Goal: Transaction & Acquisition: Purchase product/service

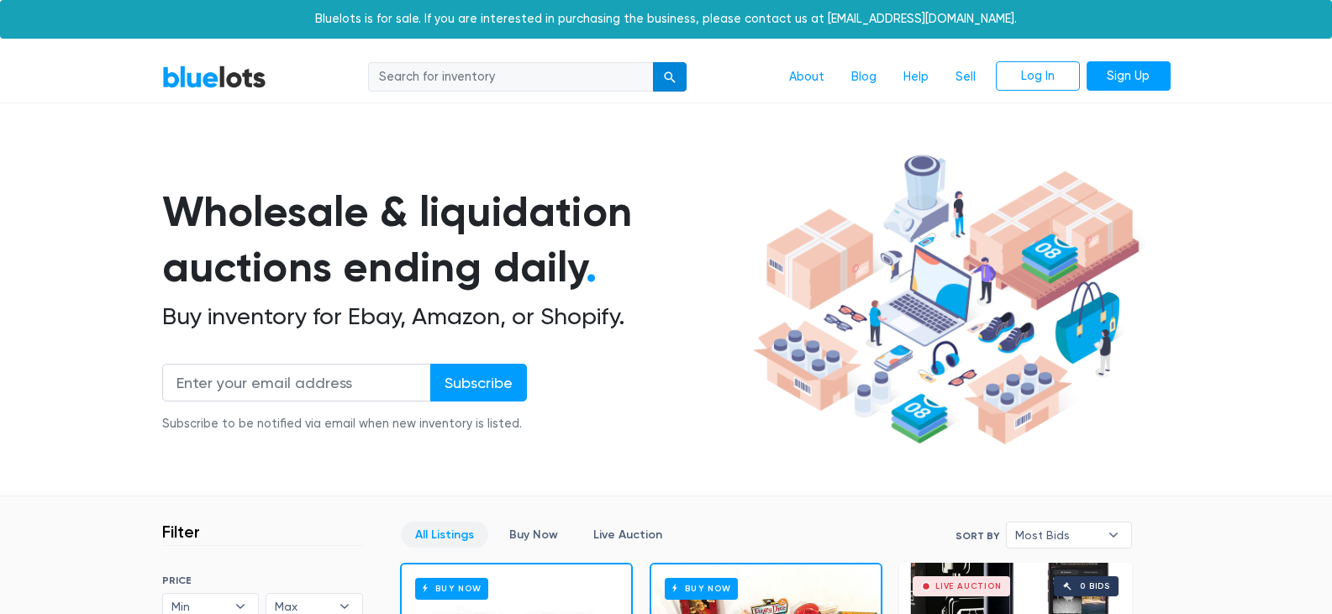
click at [669, 85] on button "submit" at bounding box center [670, 77] width 34 height 30
click at [667, 76] on div "submit" at bounding box center [670, 77] width 12 height 12
click at [634, 536] on link "Live Auction" at bounding box center [627, 535] width 97 height 26
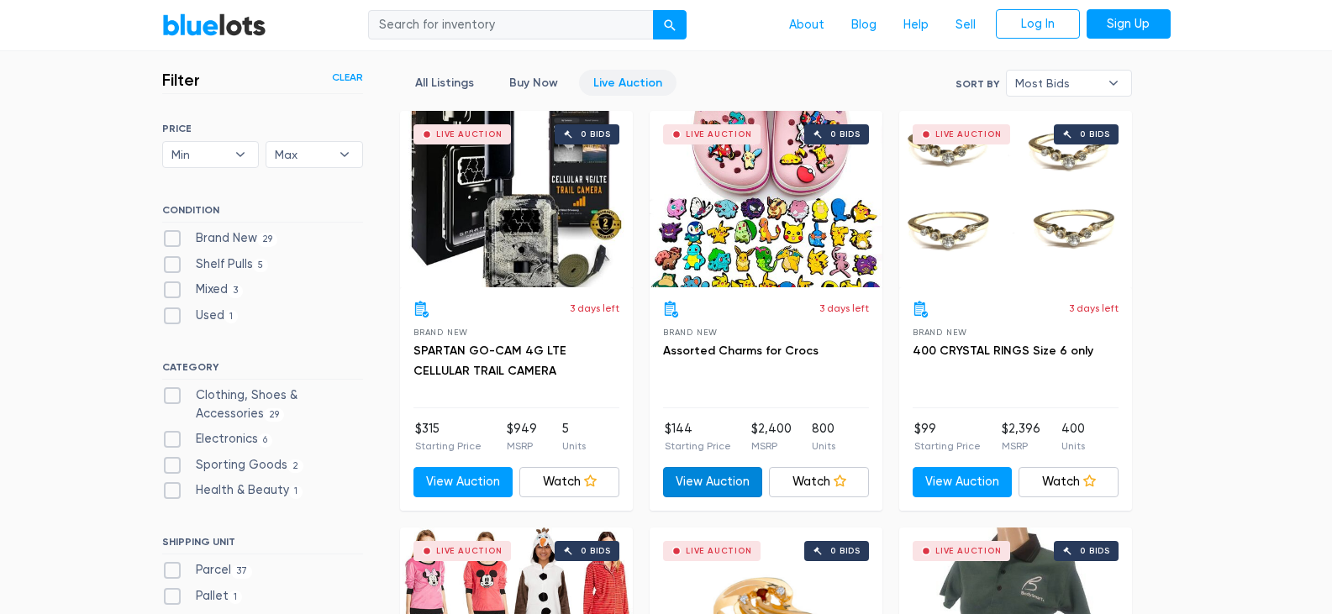
scroll to position [452, 0]
click at [176, 234] on label "Brand New 29" at bounding box center [220, 238] width 116 height 18
click at [173, 234] on New"] "Brand New 29" at bounding box center [167, 234] width 11 height 11
checkbox New"] "true"
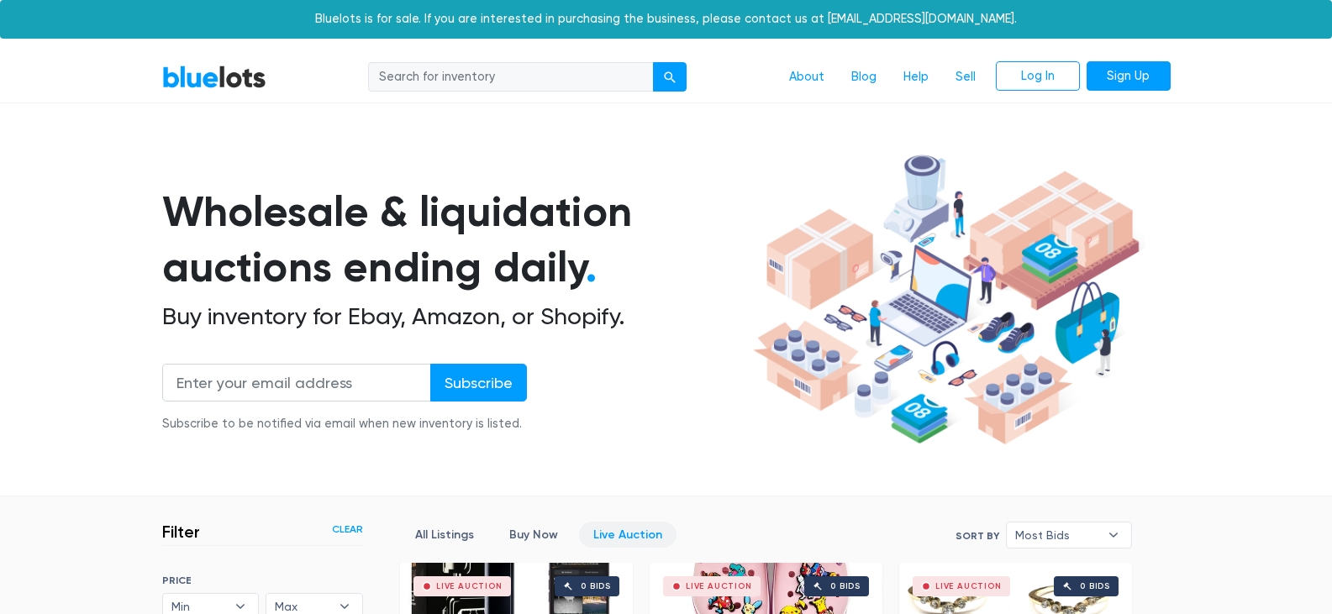
scroll to position [452, 0]
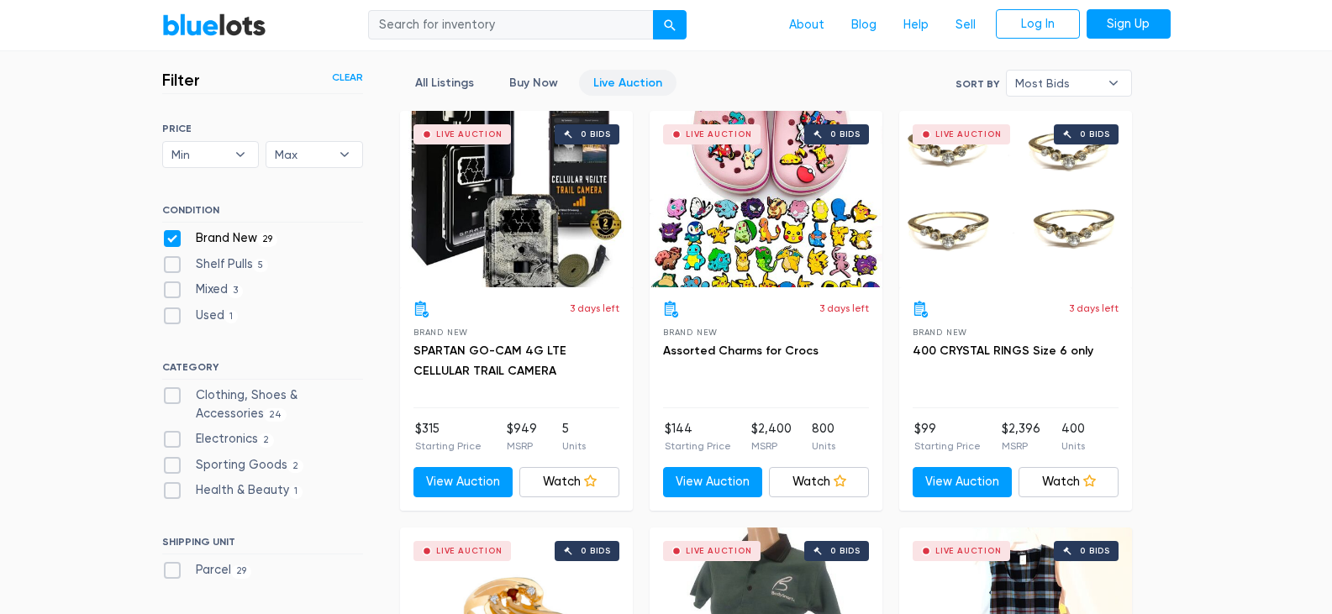
click at [166, 394] on label "Clothing, Shoes & Accessories 24" at bounding box center [262, 404] width 201 height 36
click at [166, 394] on Accessories"] "Clothing, Shoes & Accessories 24" at bounding box center [167, 391] width 11 height 11
checkbox Accessories"] "true"
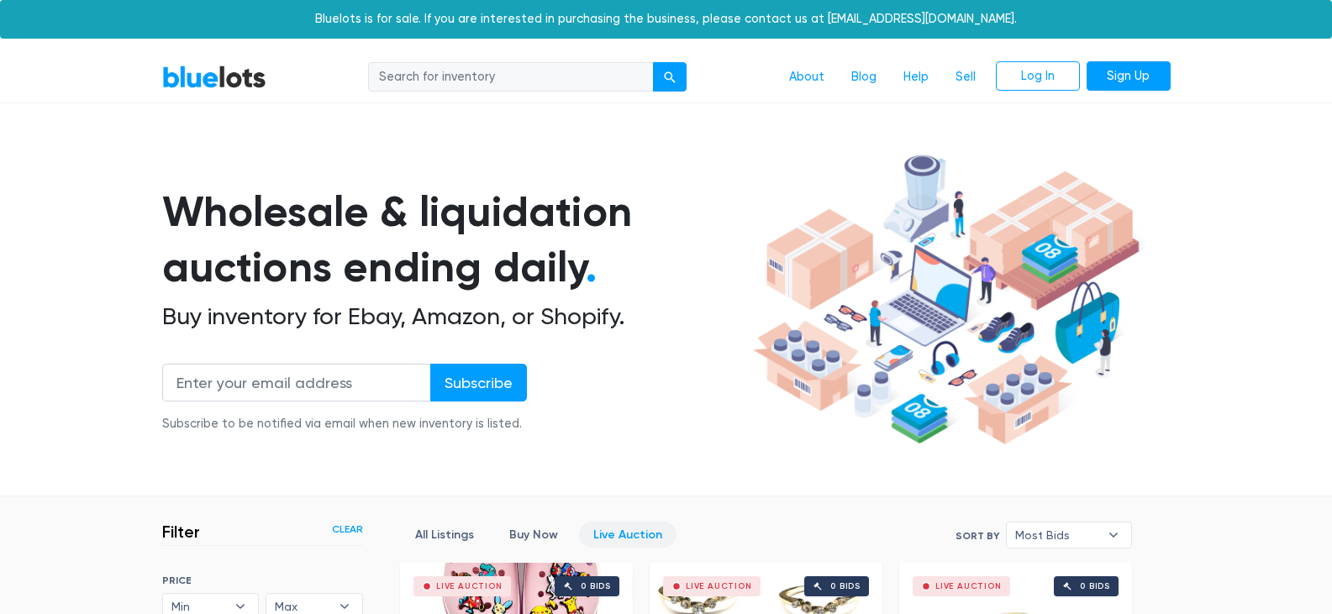
scroll to position [452, 0]
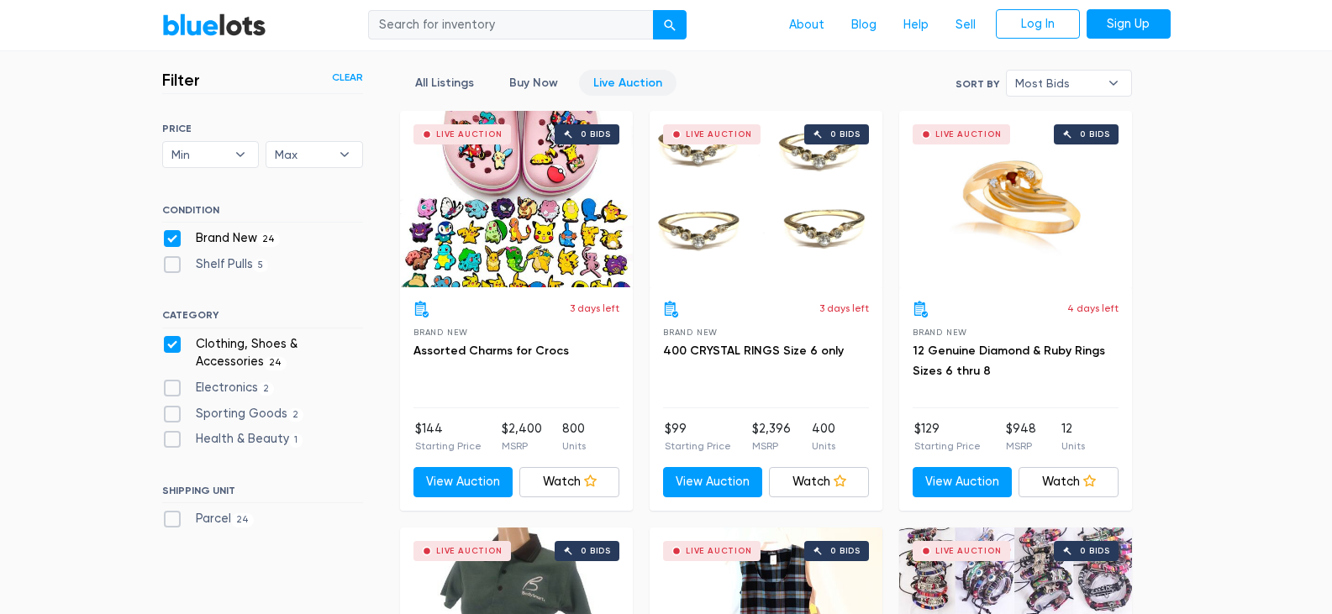
click at [173, 439] on label "Health & Beauty 1" at bounding box center [232, 439] width 141 height 18
click at [173, 439] on Beauty"] "Health & Beauty 1" at bounding box center [167, 435] width 11 height 11
checkbox Beauty"] "true"
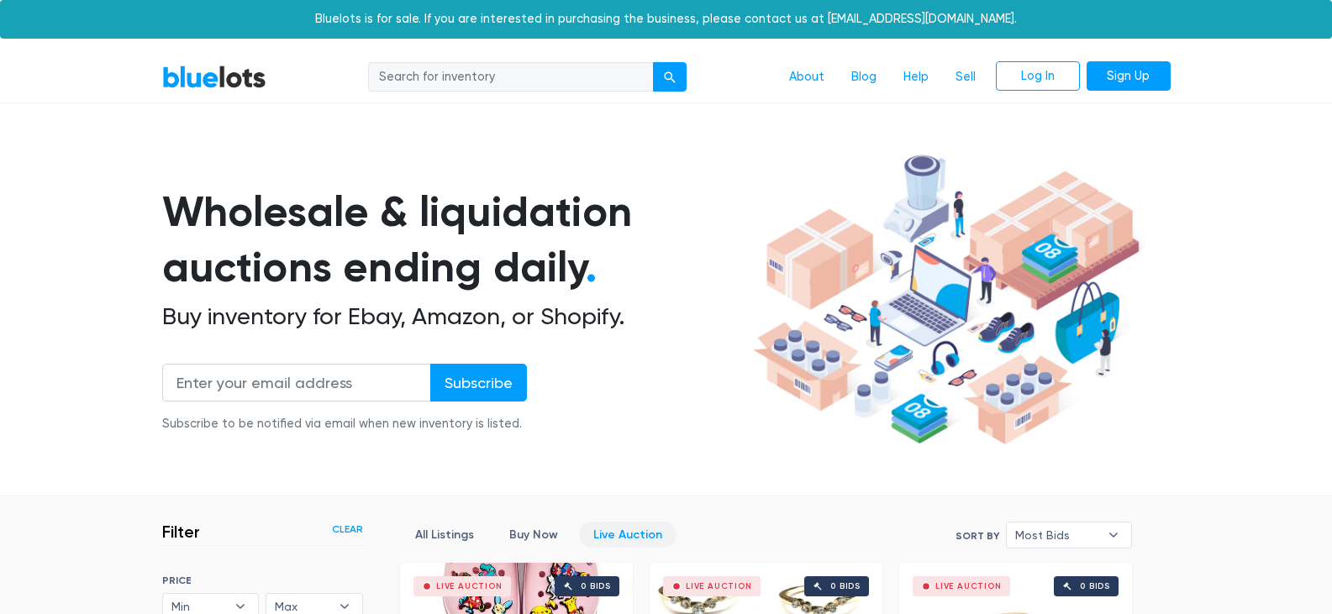
scroll to position [452, 0]
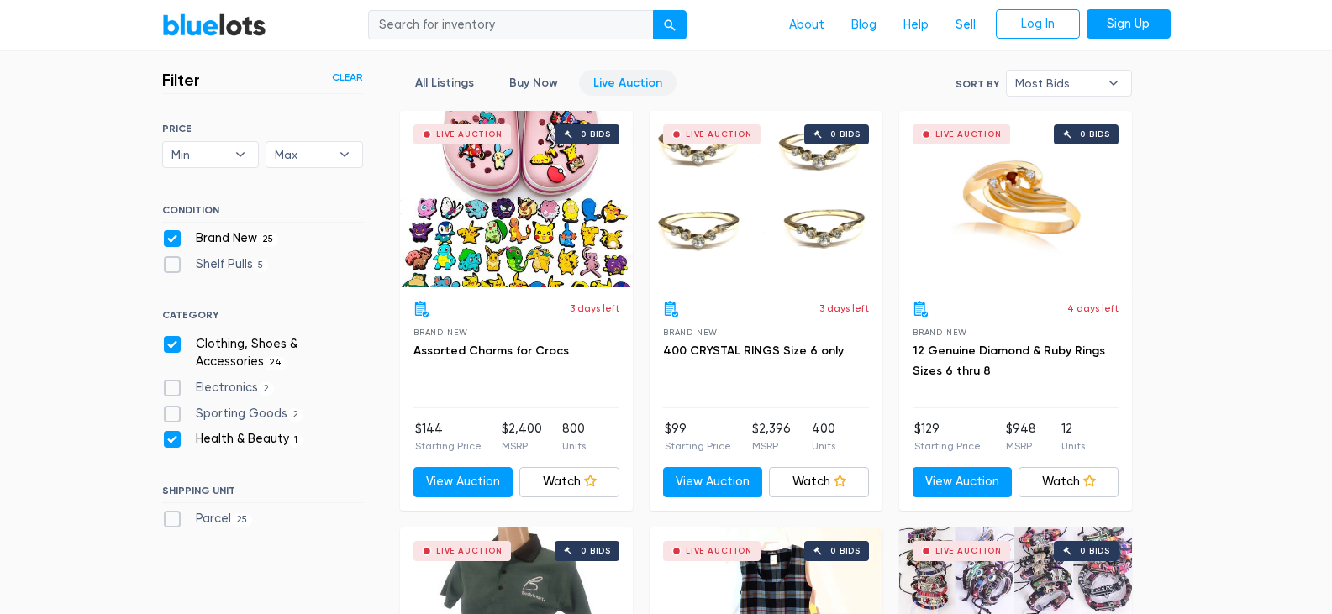
click at [173, 408] on label "Sporting Goods 2" at bounding box center [233, 414] width 142 height 18
click at [173, 408] on Goods"] "Sporting Goods 2" at bounding box center [167, 410] width 11 height 11
checkbox Goods"] "true"
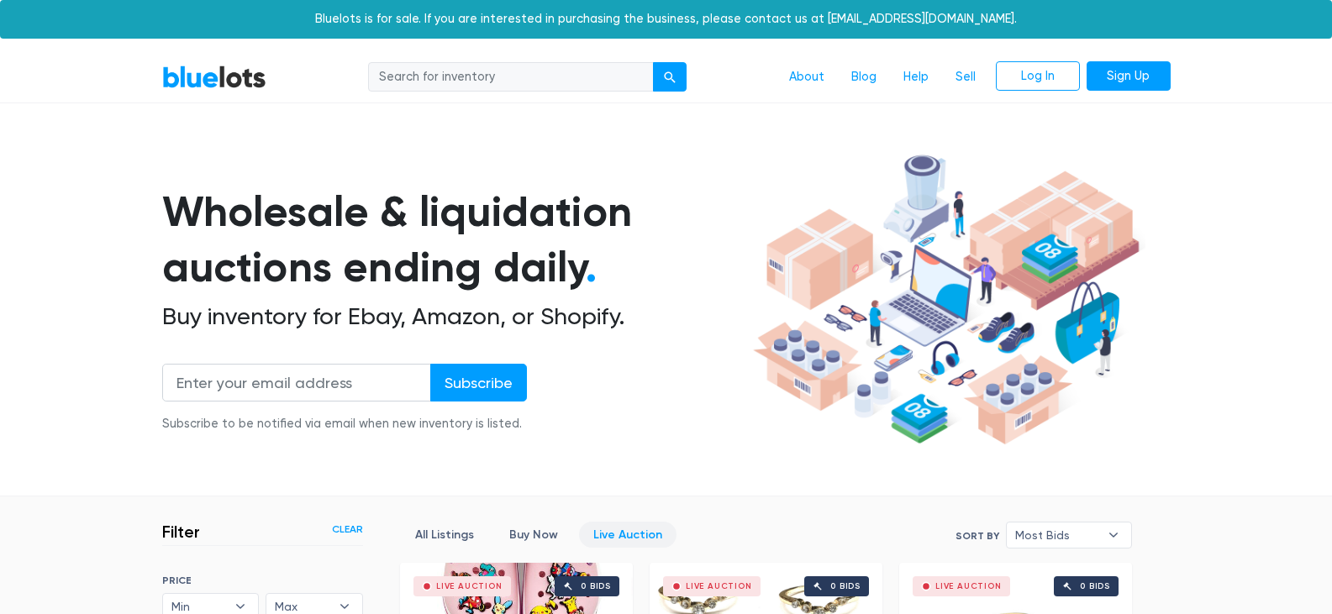
checkbox input "true"
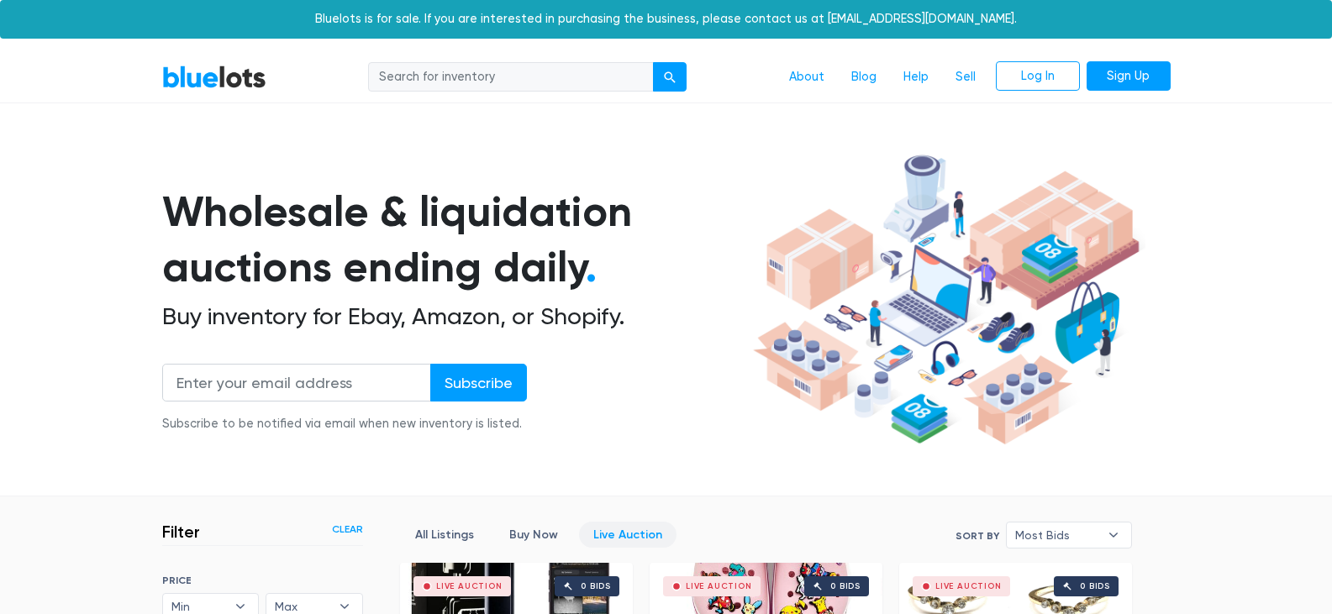
scroll to position [452, 0]
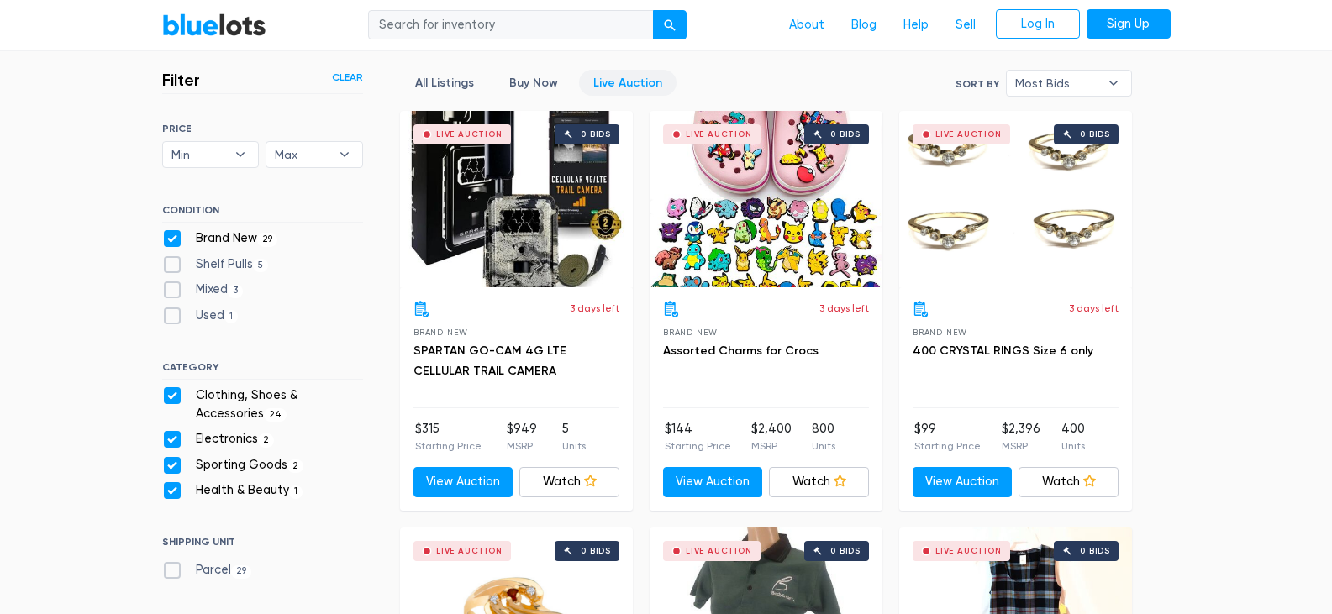
click at [169, 570] on label "Parcel 29" at bounding box center [207, 570] width 90 height 18
click at [169, 570] on input "Parcel 29" at bounding box center [167, 566] width 11 height 11
checkbox input "true"
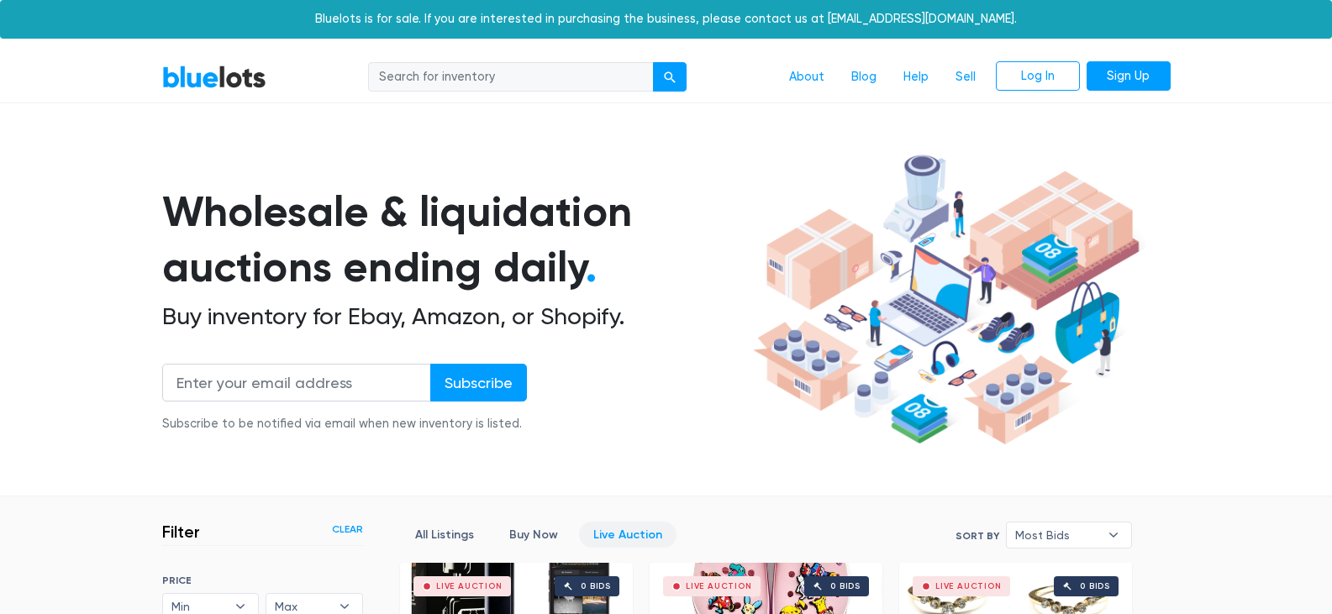
scroll to position [452, 0]
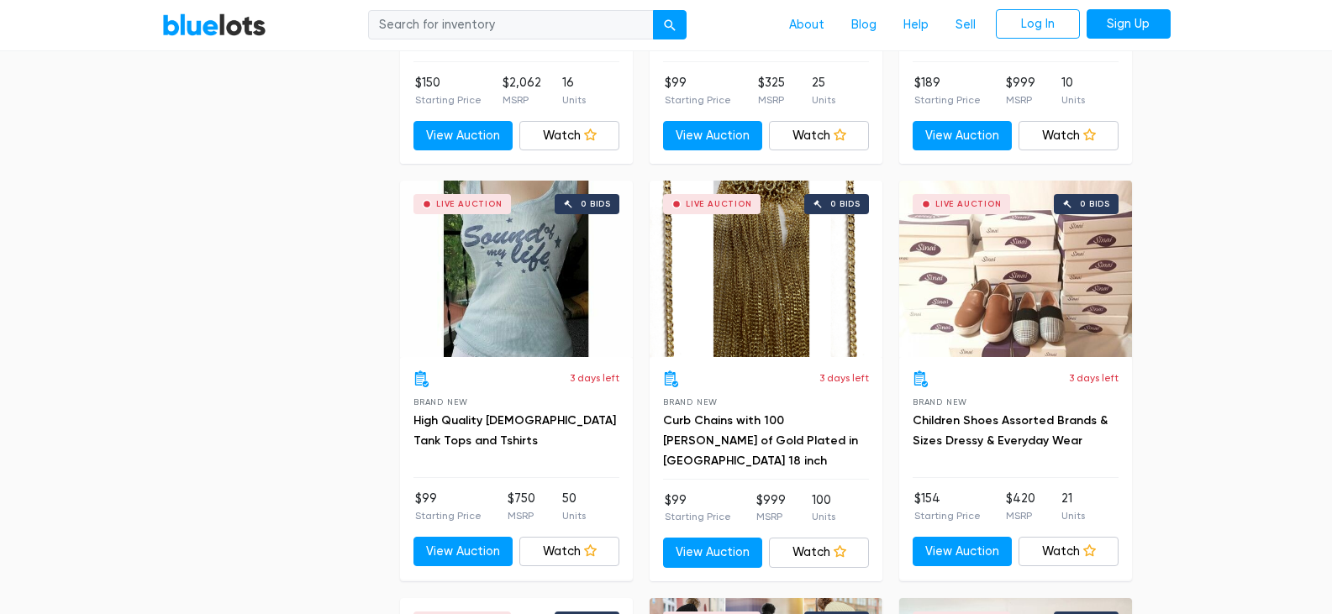
scroll to position [2048, 0]
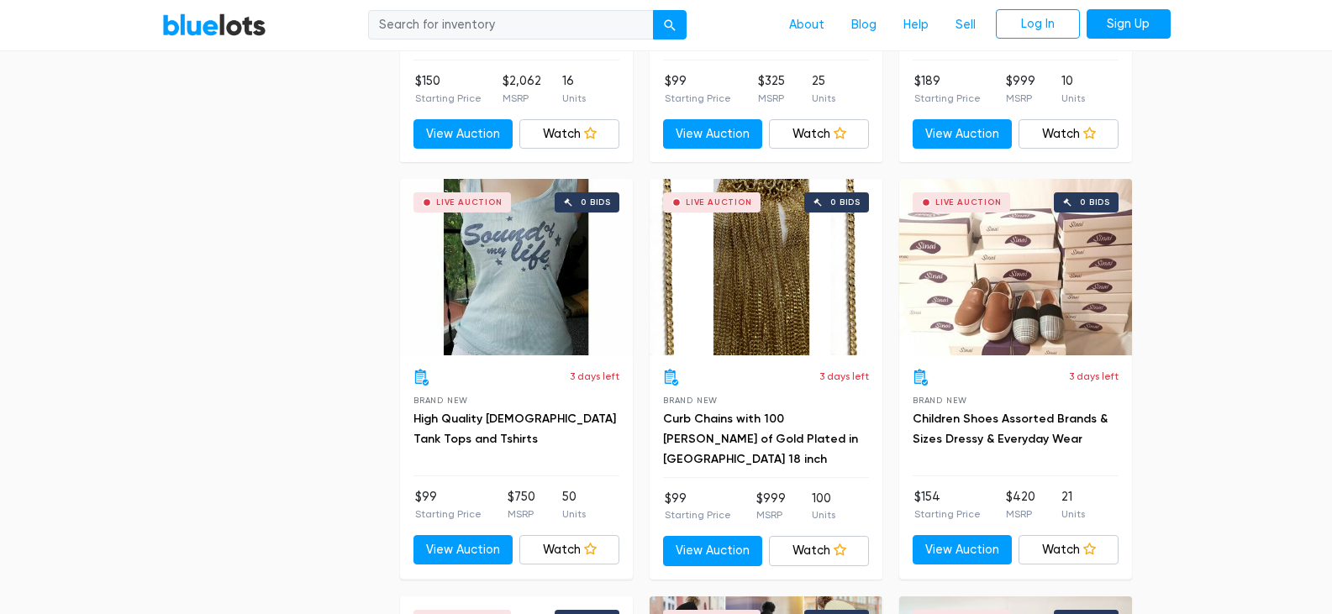
click at [1029, 287] on div "Live Auction 0 bids" at bounding box center [1015, 267] width 233 height 176
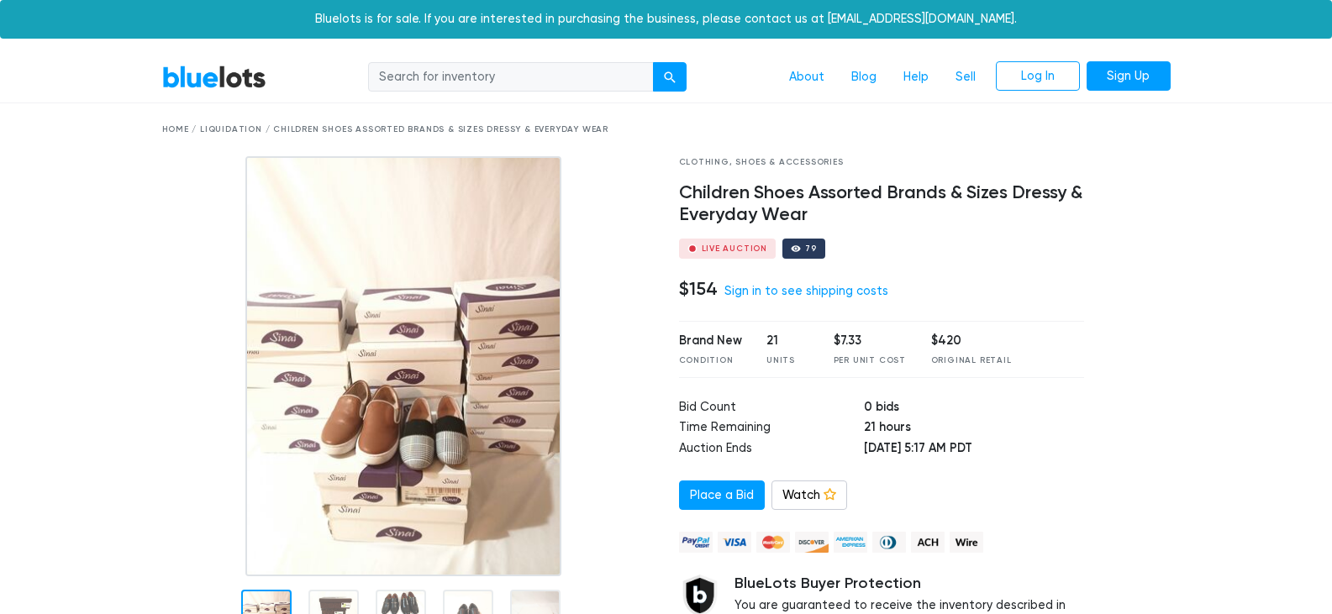
click at [1028, 286] on div "$154 Sign in to see shipping costs" at bounding box center [882, 290] width 406 height 22
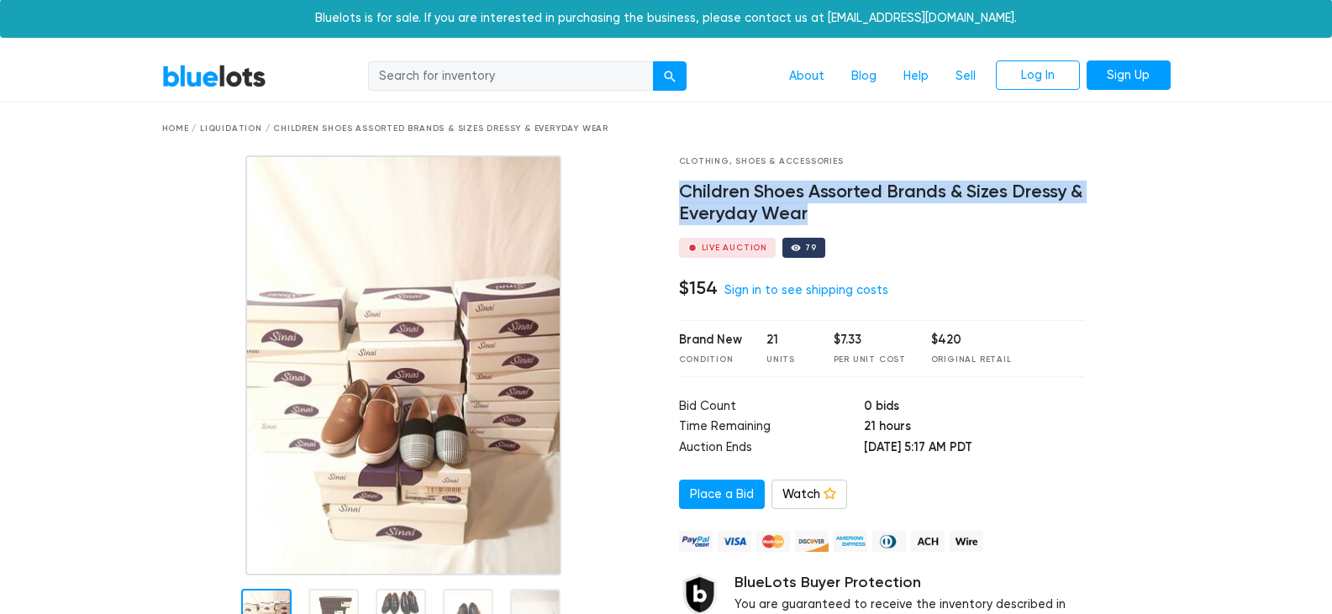
drag, startPoint x: 678, startPoint y: 192, endPoint x: 1049, endPoint y: 213, distance: 372.0
click at [1049, 213] on h4 "Children Shoes Assorted Brands & Sizes Dressy & Everyday Wear" at bounding box center [882, 203] width 406 height 44
copy h4 "Children Shoes Assorted Brands & Sizes Dressy & Everyday Wear"
